Goal: Information Seeking & Learning: Understand process/instructions

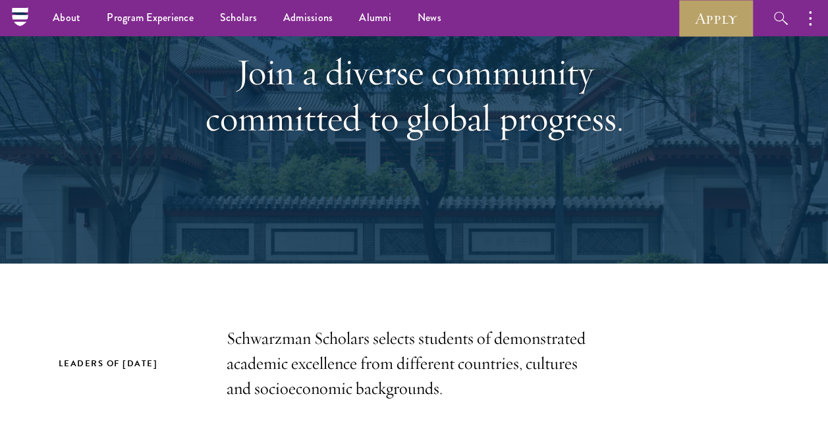
scroll to position [138, 0]
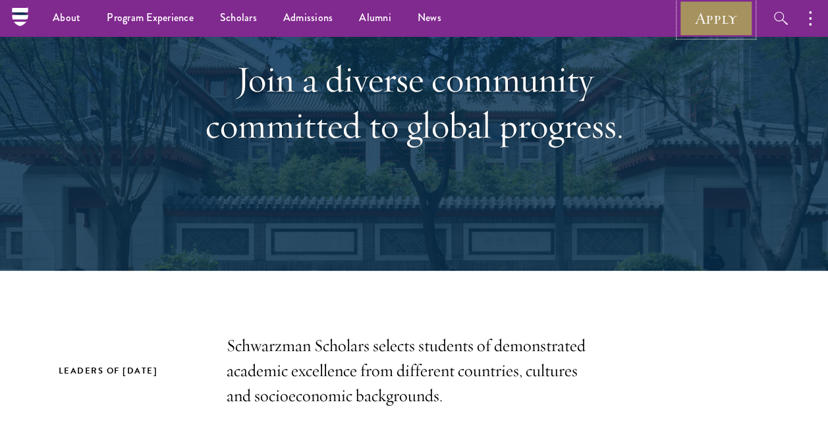
click at [725, 26] on link "Apply" at bounding box center [716, 18] width 74 height 36
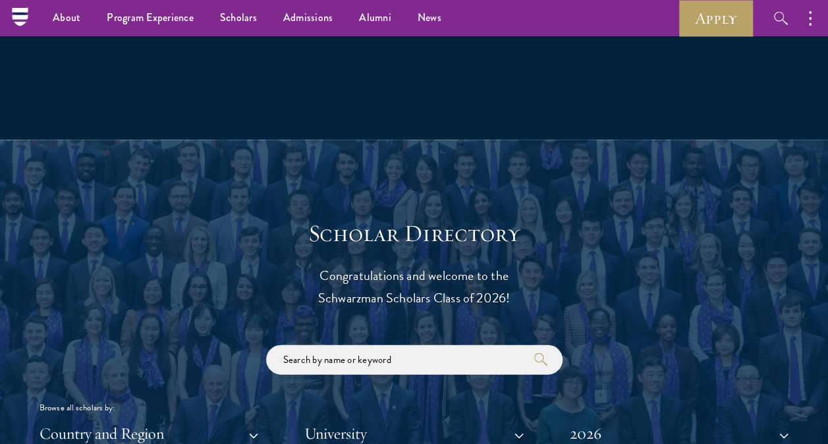
scroll to position [1198, 0]
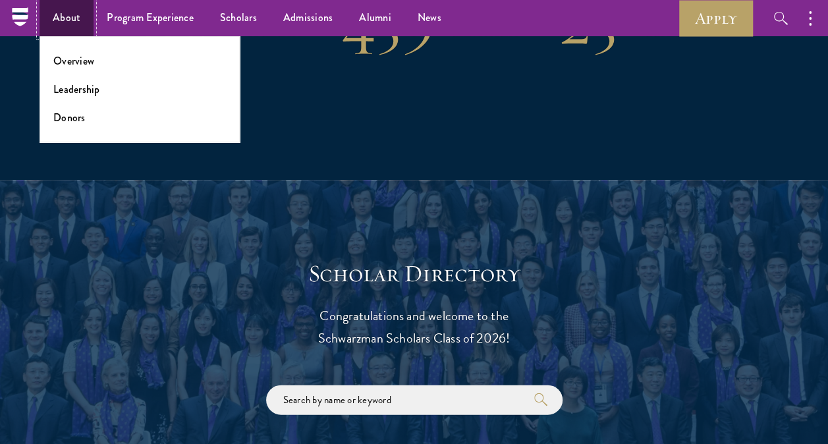
click at [65, 21] on link "About" at bounding box center [67, 18] width 54 height 36
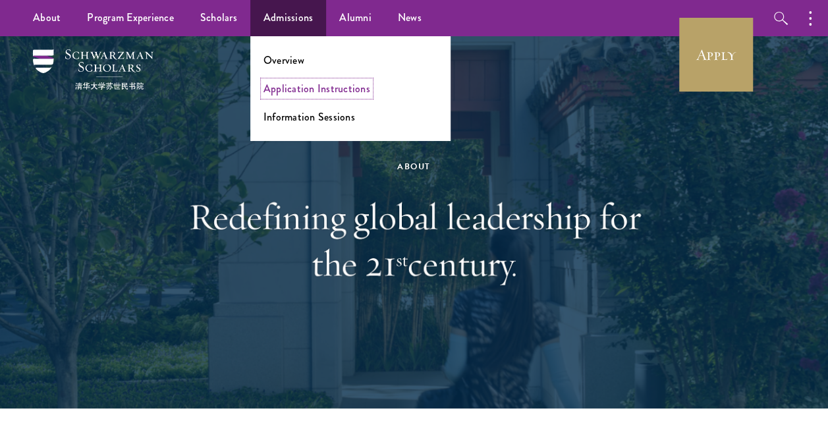
click at [302, 94] on link "Application Instructions" at bounding box center [316, 88] width 107 height 15
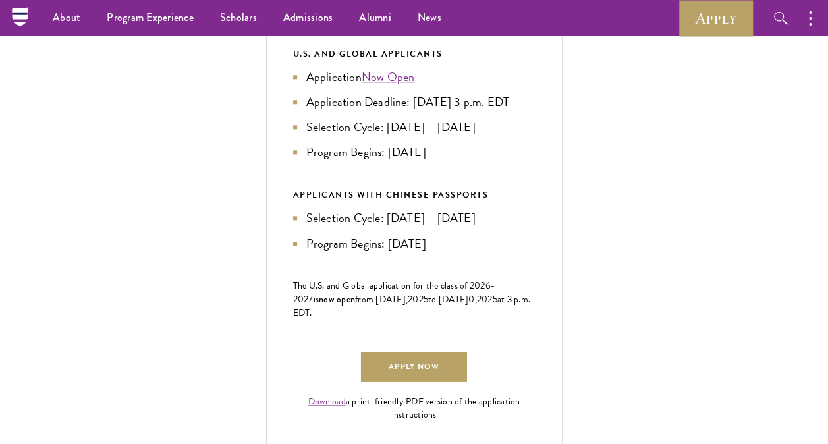
scroll to position [649, 0]
